Goal: Task Accomplishment & Management: Use online tool/utility

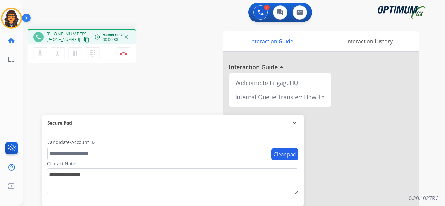
click at [84, 40] on mat-icon "content_copy" at bounding box center [87, 40] width 6 height 6
click at [122, 52] on img at bounding box center [123, 53] width 8 height 3
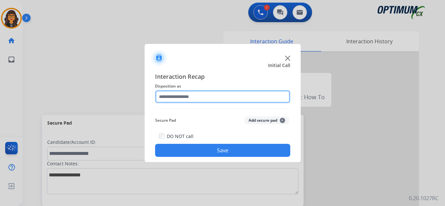
click at [184, 93] on input "text" at bounding box center [222, 96] width 135 height 13
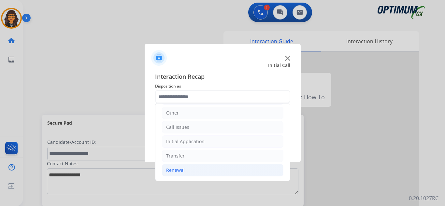
click at [183, 168] on div "Renewal" at bounding box center [175, 170] width 19 height 7
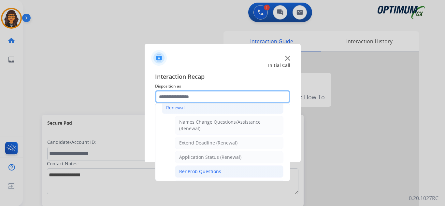
scroll to position [109, 0]
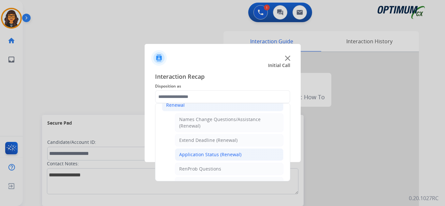
click at [215, 155] on div "Application Status (Renewal)" at bounding box center [210, 154] width 62 height 7
type input "**********"
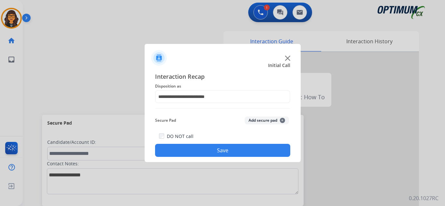
drag, startPoint x: 215, startPoint y: 155, endPoint x: 211, endPoint y: 152, distance: 4.4
click at [215, 155] on button "Save" at bounding box center [222, 150] width 135 height 13
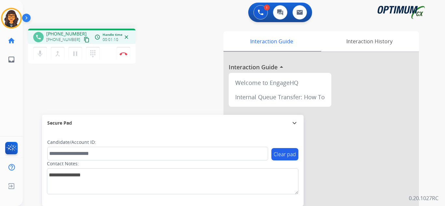
click at [84, 41] on mat-icon "content_copy" at bounding box center [87, 40] width 6 height 6
click at [125, 51] on button "Disconnect" at bounding box center [124, 54] width 14 height 14
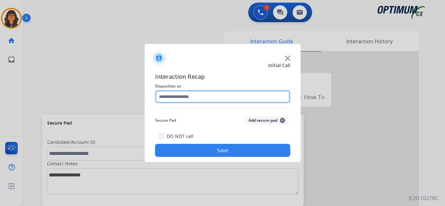
click at [185, 102] on input "text" at bounding box center [222, 96] width 135 height 13
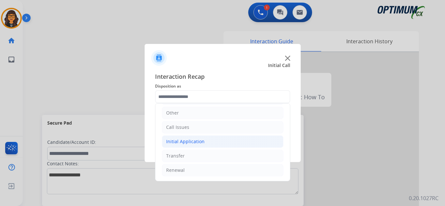
drag, startPoint x: 194, startPoint y: 145, endPoint x: 201, endPoint y: 146, distance: 6.9
click at [195, 144] on div "Initial Application" at bounding box center [185, 141] width 38 height 7
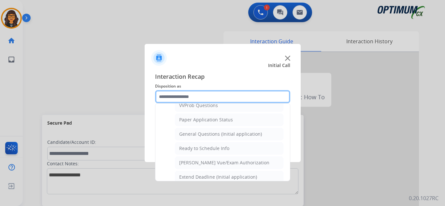
scroll to position [370, 0]
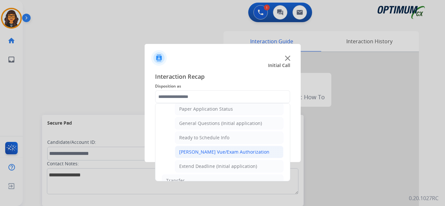
click at [213, 152] on div "[PERSON_NAME] Vue/Exam Authorization" at bounding box center [224, 152] width 90 height 7
type input "**********"
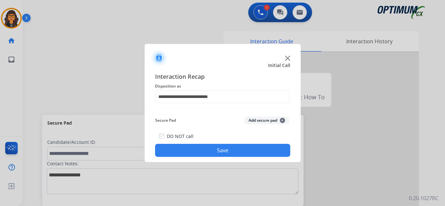
click at [212, 152] on button "Save" at bounding box center [222, 150] width 135 height 13
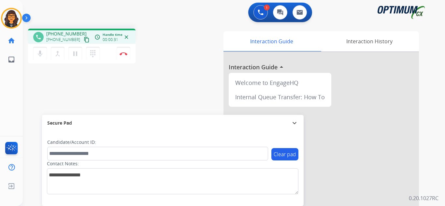
click at [84, 38] on mat-icon "content_copy" at bounding box center [87, 40] width 6 height 6
click at [75, 55] on mat-icon "pause" at bounding box center [75, 54] width 8 height 8
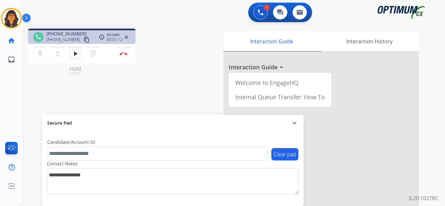
click at [75, 53] on mat-icon "play_arrow" at bounding box center [75, 54] width 8 height 8
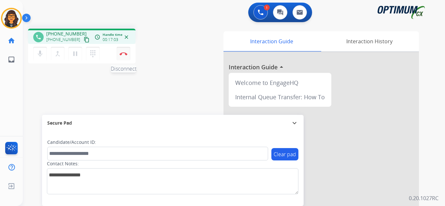
click at [122, 50] on button "Disconnect" at bounding box center [124, 54] width 14 height 14
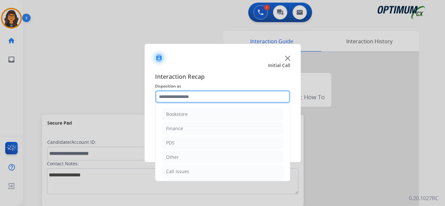
click at [180, 97] on input "text" at bounding box center [222, 96] width 135 height 13
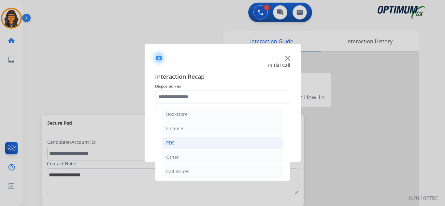
click at [181, 143] on li "PDS" at bounding box center [222, 143] width 121 height 12
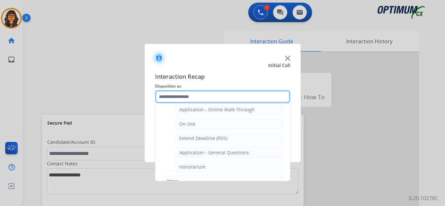
scroll to position [163, 0]
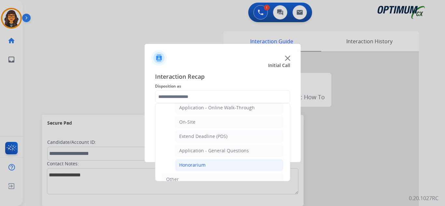
click at [204, 162] on div "Honorarium" at bounding box center [192, 165] width 26 height 7
type input "**********"
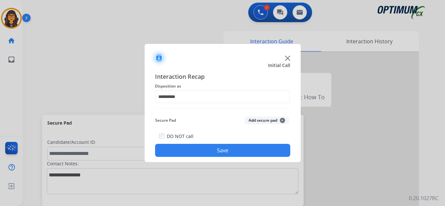
click at [224, 152] on button "Save" at bounding box center [222, 150] width 135 height 13
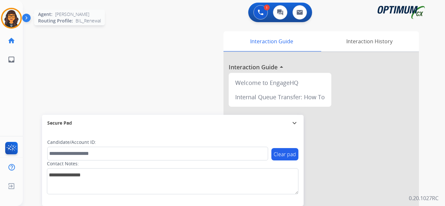
click at [9, 11] on img at bounding box center [11, 18] width 18 height 18
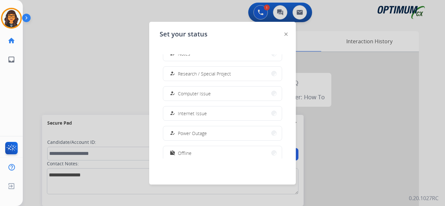
scroll to position [162, 0]
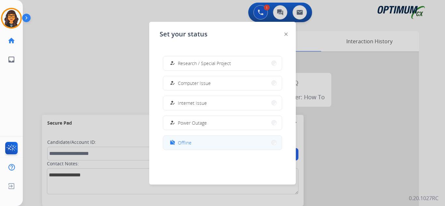
click at [188, 146] on button "work_off Offline" at bounding box center [222, 143] width 119 height 14
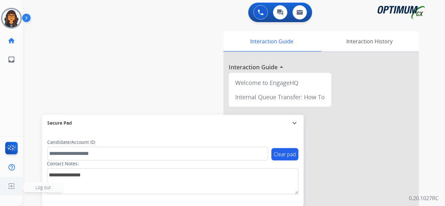
click at [9, 187] on img at bounding box center [12, 186] width 12 height 12
